Goal: Task Accomplishment & Management: Use online tool/utility

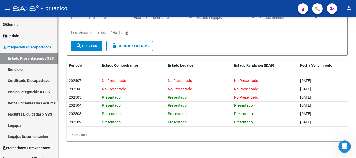
scroll to position [52, 0]
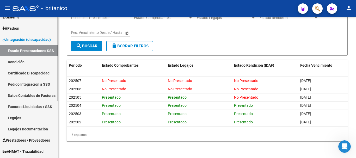
click at [34, 95] on link "Datos Contables de Facturas" at bounding box center [29, 95] width 58 height 11
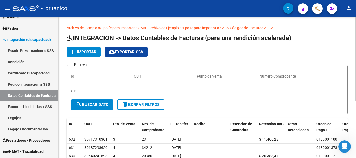
click at [87, 52] on span "Importar" at bounding box center [87, 52] width 20 height 5
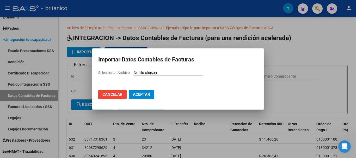
click at [153, 72] on input "Seleccionar Archivo" at bounding box center [168, 73] width 69 height 5
type input "C:\fakepath\pagos 202505 SAAS.csv"
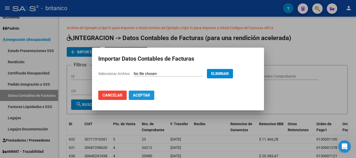
click at [141, 96] on span "Aceptar" at bounding box center [141, 95] width 17 height 5
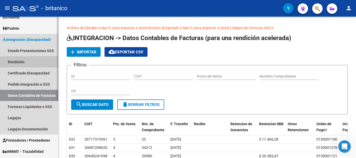
click at [20, 61] on link "Rendición" at bounding box center [29, 61] width 58 height 11
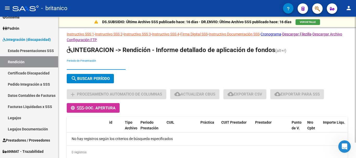
click at [92, 67] on input "Periodo de Presentación" at bounding box center [96, 66] width 59 height 4
type input "202505"
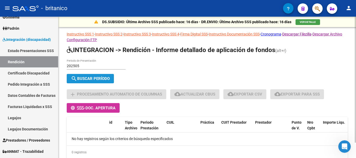
click at [100, 78] on span "search Buscar Período" at bounding box center [90, 78] width 39 height 5
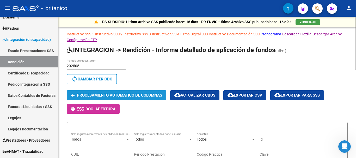
click at [153, 94] on span "Procesamiento automatico de columnas" at bounding box center [119, 95] width 85 height 5
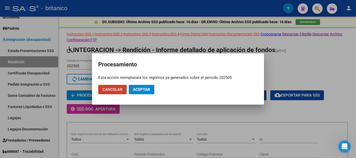
click at [142, 88] on span "Aceptar" at bounding box center [141, 89] width 17 height 5
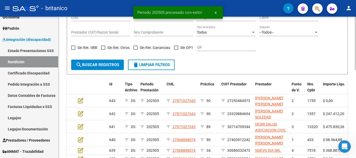
scroll to position [26, 0]
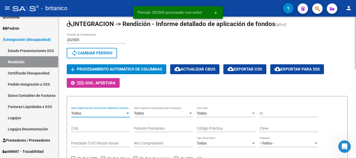
click at [108, 115] on div "Todos" at bounding box center [98, 113] width 54 height 4
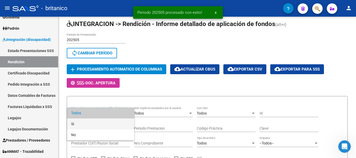
click at [86, 125] on span "Si" at bounding box center [100, 124] width 59 height 11
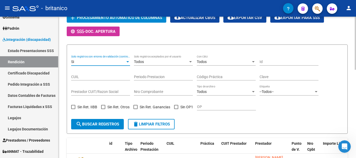
scroll to position [78, 0]
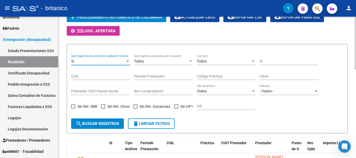
click at [94, 123] on span "search Buscar registros" at bounding box center [97, 123] width 43 height 5
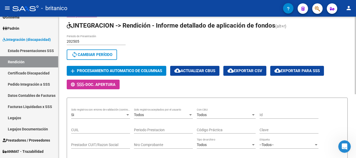
scroll to position [0, 0]
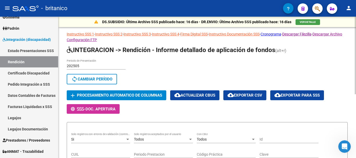
click at [310, 95] on span "cloud_download Exportar para SSS" at bounding box center [296, 95] width 45 height 5
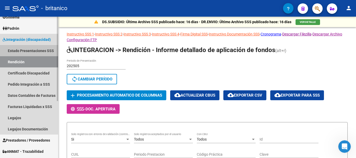
click at [39, 50] on link "Estado Presentaciones SSS" at bounding box center [29, 50] width 58 height 11
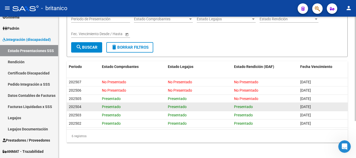
scroll to position [50, 0]
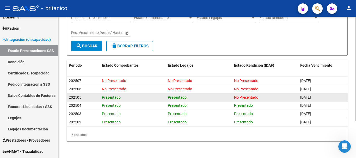
drag, startPoint x: 263, startPoint y: 98, endPoint x: 234, endPoint y: 96, distance: 29.2
click at [233, 96] on datatable-body-cell "No Presentado" at bounding box center [265, 98] width 66 height 8
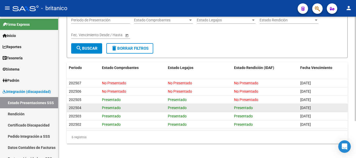
scroll to position [50, 0]
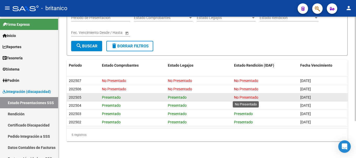
drag, startPoint x: 262, startPoint y: 97, endPoint x: 222, endPoint y: 96, distance: 39.9
click at [222, 96] on div "202505 Presentado Presentado No Presentado [DATE]" at bounding box center [207, 98] width 281 height 8
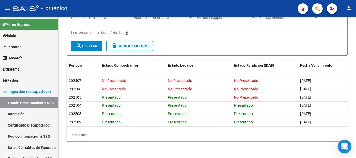
click at [347, 145] on icon "Open Intercom Messenger" at bounding box center [344, 146] width 6 height 7
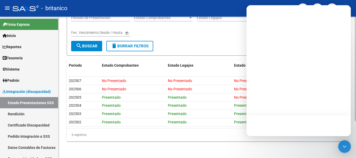
scroll to position [0, 0]
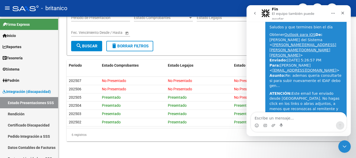
scroll to position [644, 0]
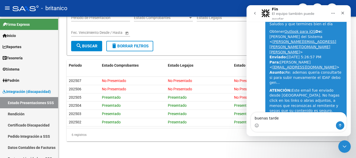
type textarea "buenas tardes"
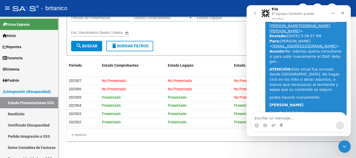
scroll to position [674, 0]
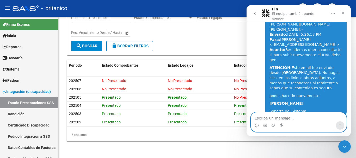
click at [273, 125] on icon "Adjuntar un archivo" at bounding box center [273, 126] width 4 height 4
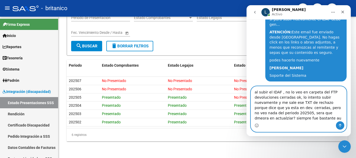
scroll to position [712, 0]
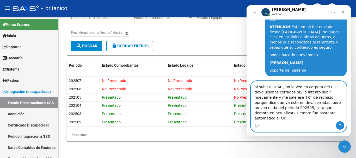
type textarea "al subir el IDAF , no lo veo en carpeta del FTP devoluciones cerradas ok, lo in…"
click at [340, 125] on icon "Enviar un mensaje…" at bounding box center [340, 126] width 4 height 4
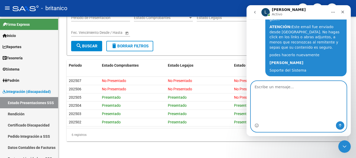
scroll to position [729, 0]
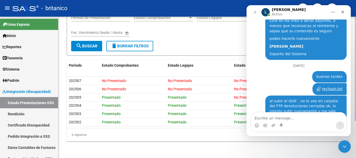
click at [214, 146] on div "INTEGRACION -> Presentaciones cloud_download Exportar Legajos Pendientes cloud_…" at bounding box center [207, 62] width 298 height 191
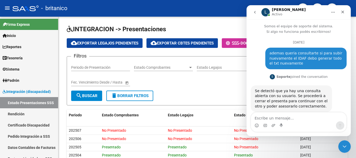
scroll to position [729, 0]
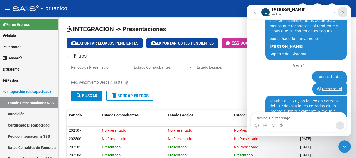
click at [345, 10] on div "Cerrar" at bounding box center [342, 11] width 9 height 9
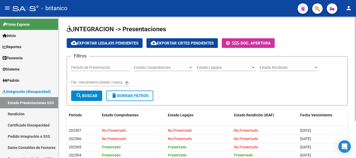
scroll to position [26, 0]
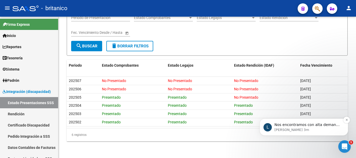
click at [317, 130] on p "Ludmila • Hace 3m" at bounding box center [307, 130] width 67 height 5
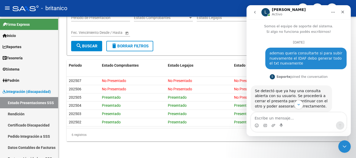
scroll to position [775, 0]
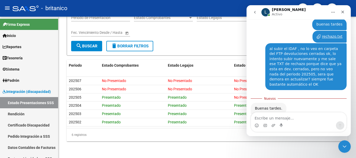
drag, startPoint x: 297, startPoint y: 119, endPoint x: 299, endPoint y: 121, distance: 2.8
click at [298, 120] on textarea "Escribe un mensaje..." at bounding box center [298, 117] width 95 height 9
click at [304, 120] on textarea "ya lo solucine Ludmila, garcia sy disculpa" at bounding box center [298, 117] width 95 height 9
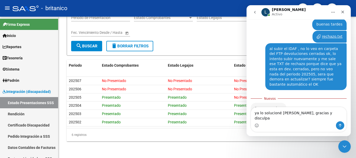
type textarea "ya lo solucioné Ludmila, gracias y disculpa"
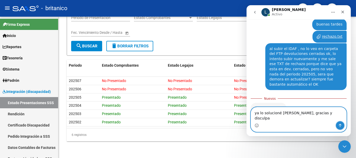
click at [341, 125] on icon "Enviar un mensaje…" at bounding box center [340, 126] width 4 height 4
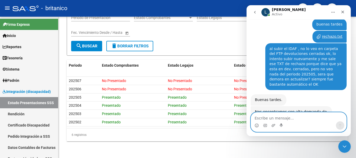
scroll to position [782, 0]
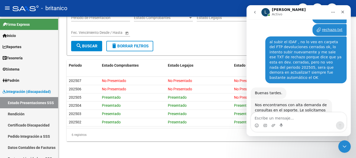
click at [257, 10] on icon "go back" at bounding box center [255, 12] width 4 height 4
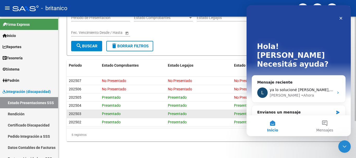
scroll to position [0, 0]
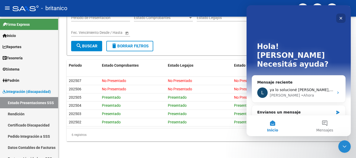
click at [342, 18] on icon "Cerrar" at bounding box center [341, 18] width 4 height 4
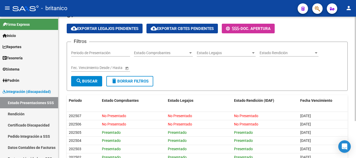
scroll to position [50, 0]
